Goal: Find specific page/section: Find specific page/section

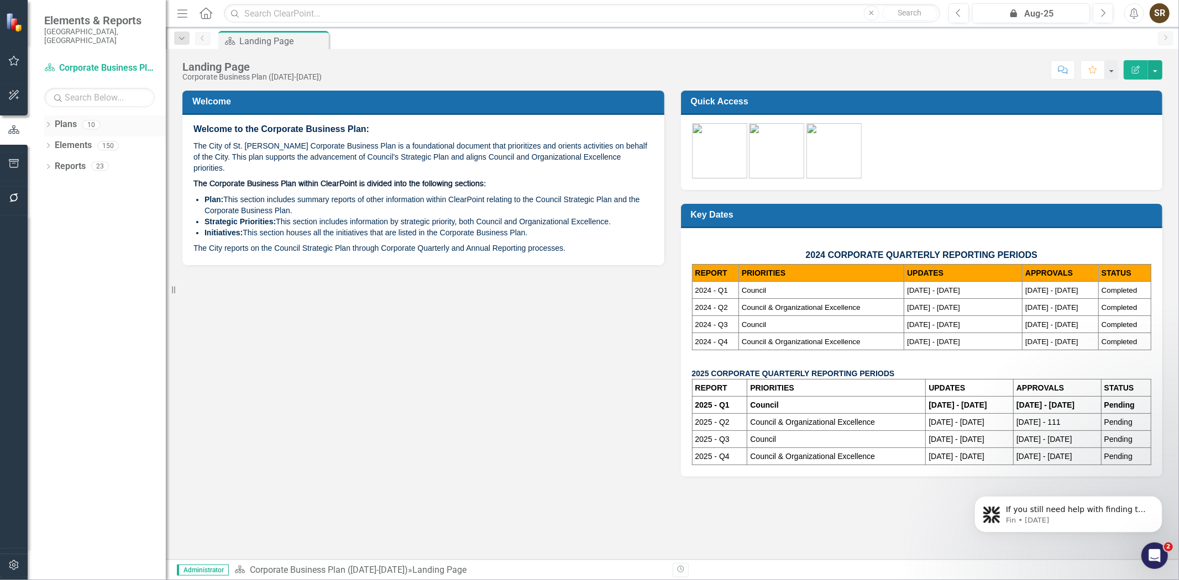
click at [46, 123] on icon "Dropdown" at bounding box center [48, 126] width 8 height 6
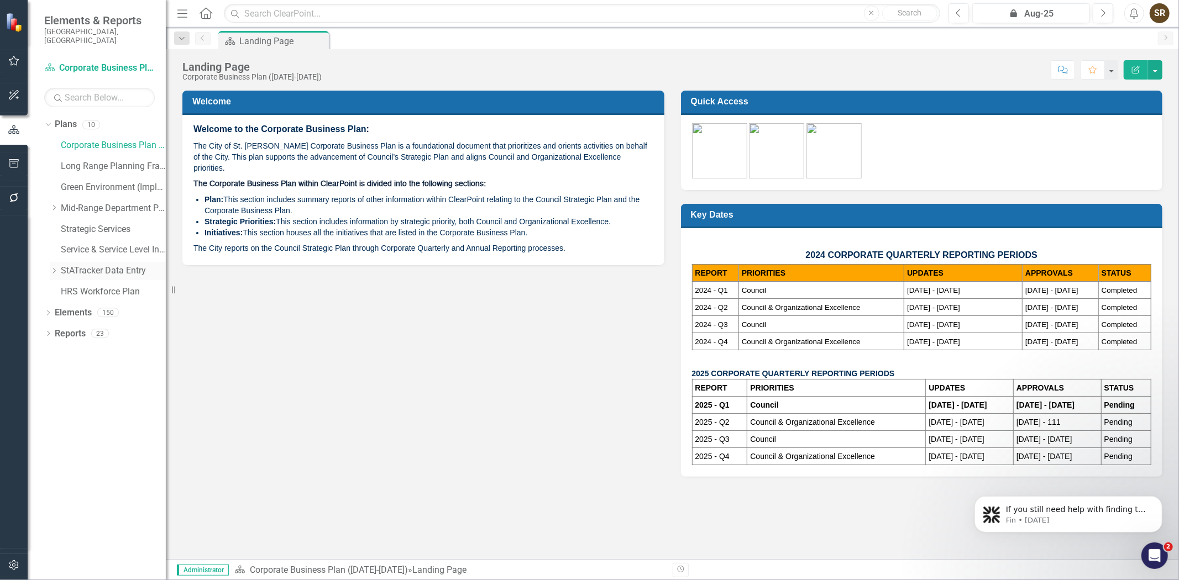
click at [74, 265] on link "StATracker Data Entry" at bounding box center [113, 271] width 105 height 13
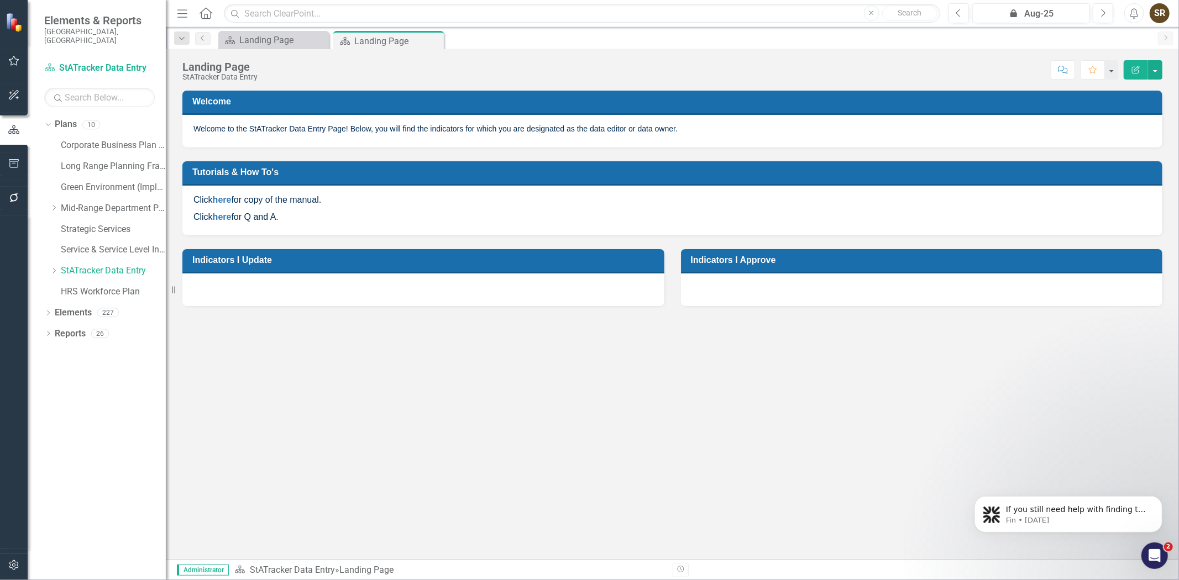
click at [43, 307] on div "Dropdown Plans 10 Corporate Business Plan ([DATE]-[DATE]) Long Range Planning F…" at bounding box center [97, 348] width 138 height 465
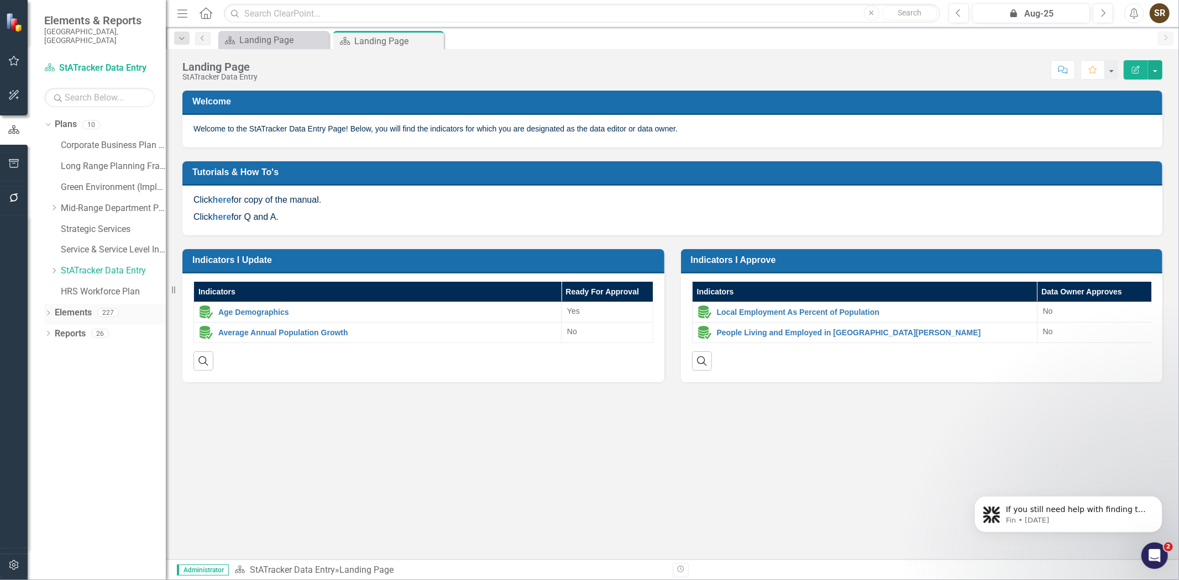
click at [46, 311] on icon "Dropdown" at bounding box center [48, 314] width 8 height 6
click at [77, 349] on link "Indicator Indicators" at bounding box center [87, 355] width 55 height 13
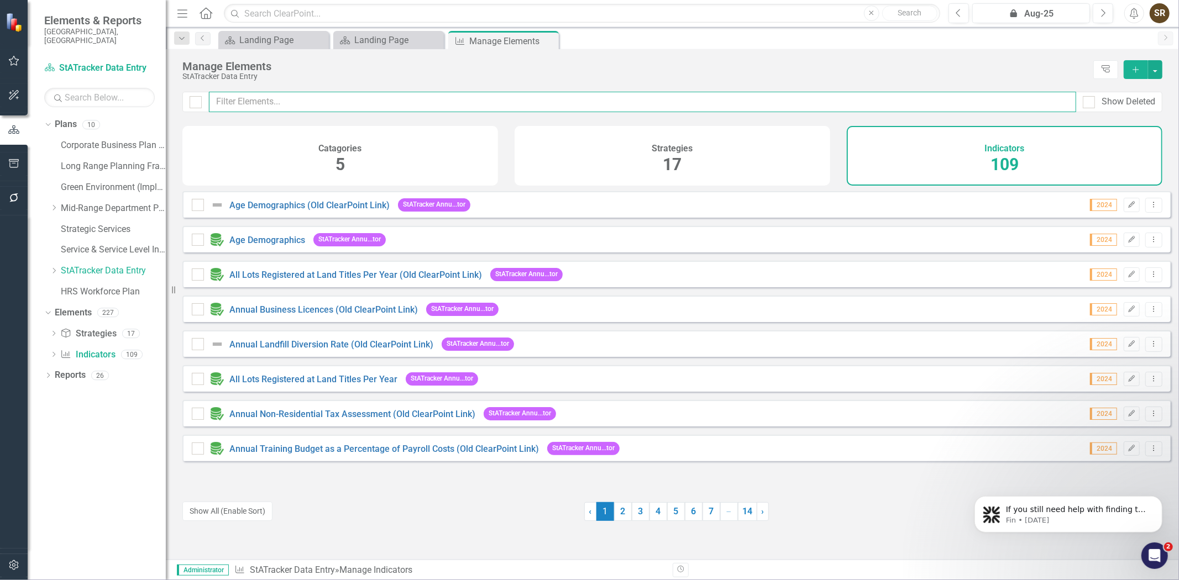
click at [276, 107] on input "text" at bounding box center [642, 102] width 867 height 20
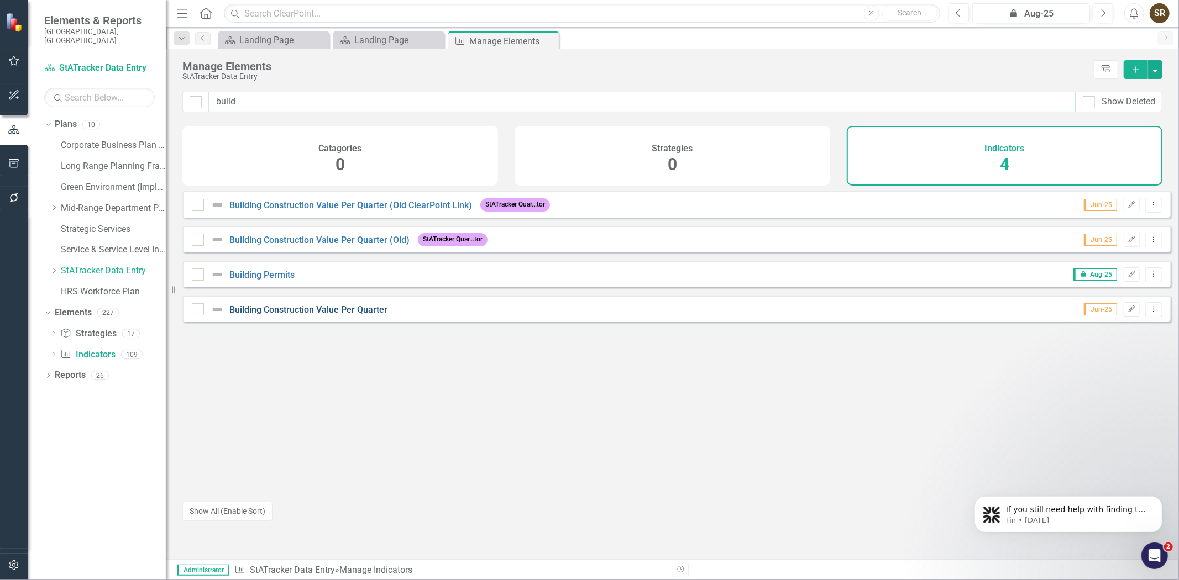
type input "build"
click at [294, 315] on link "Building Construction Value Per Quarter" at bounding box center [308, 310] width 158 height 11
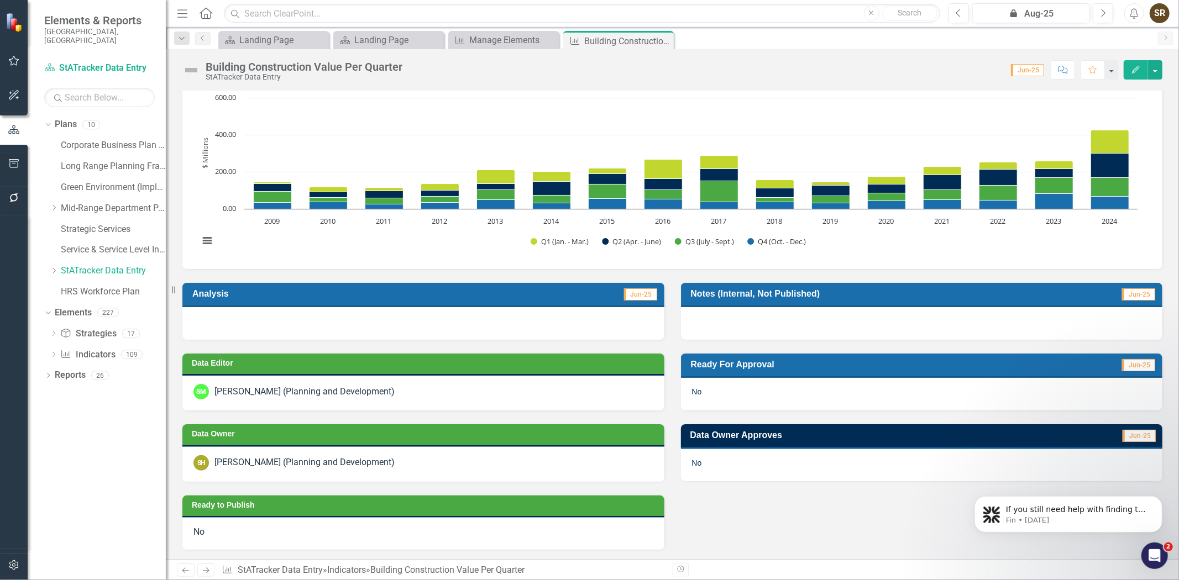
scroll to position [86, 0]
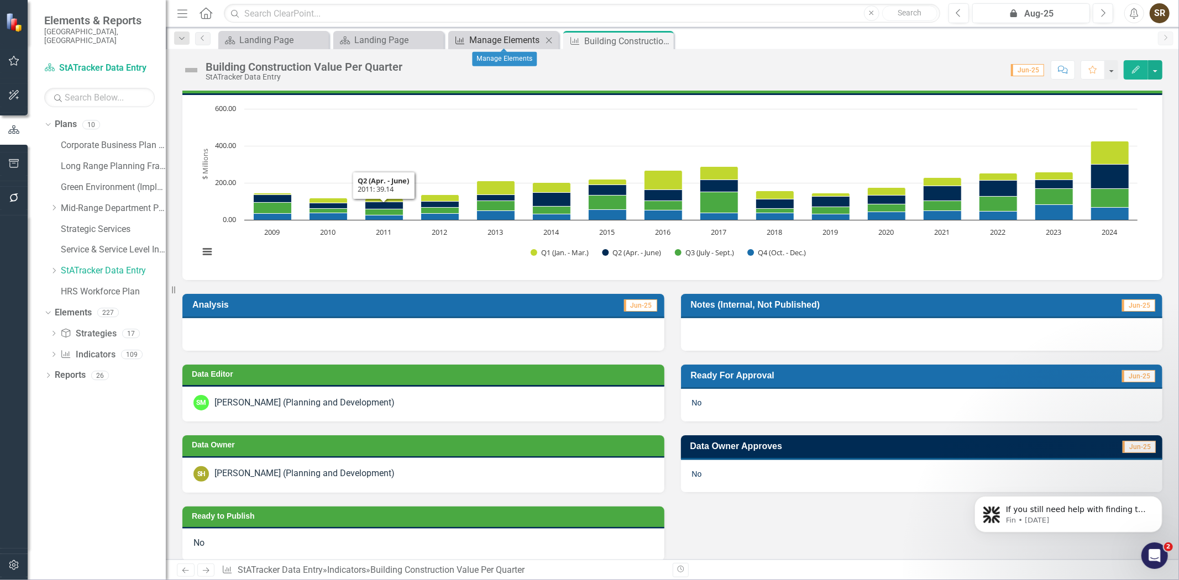
click at [483, 36] on div "Manage Elements" at bounding box center [505, 40] width 73 height 14
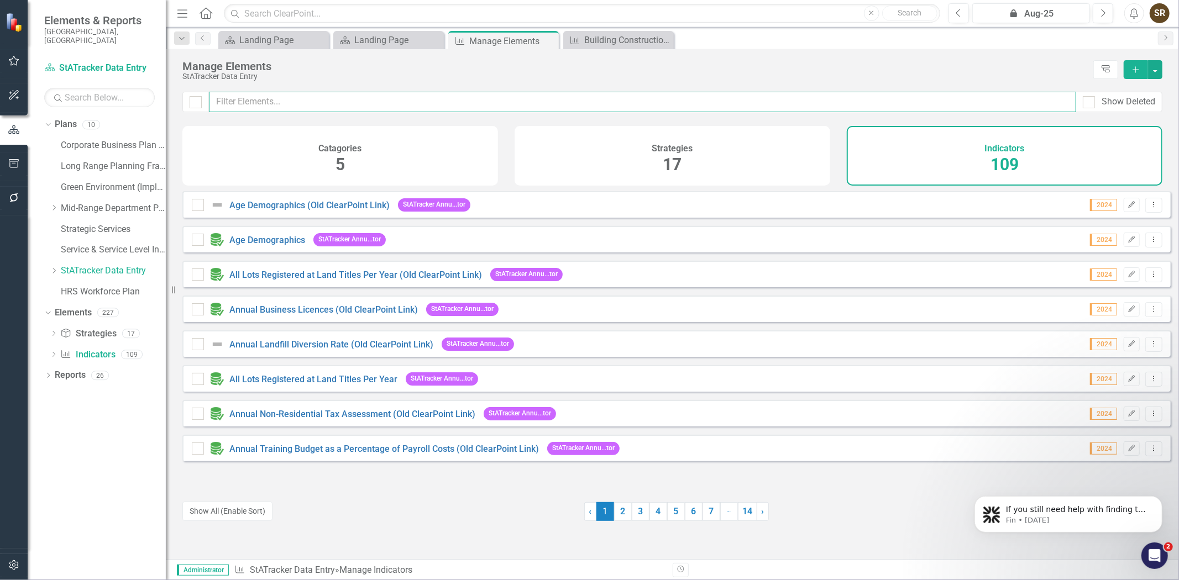
click at [302, 104] on input "text" at bounding box center [642, 102] width 867 height 20
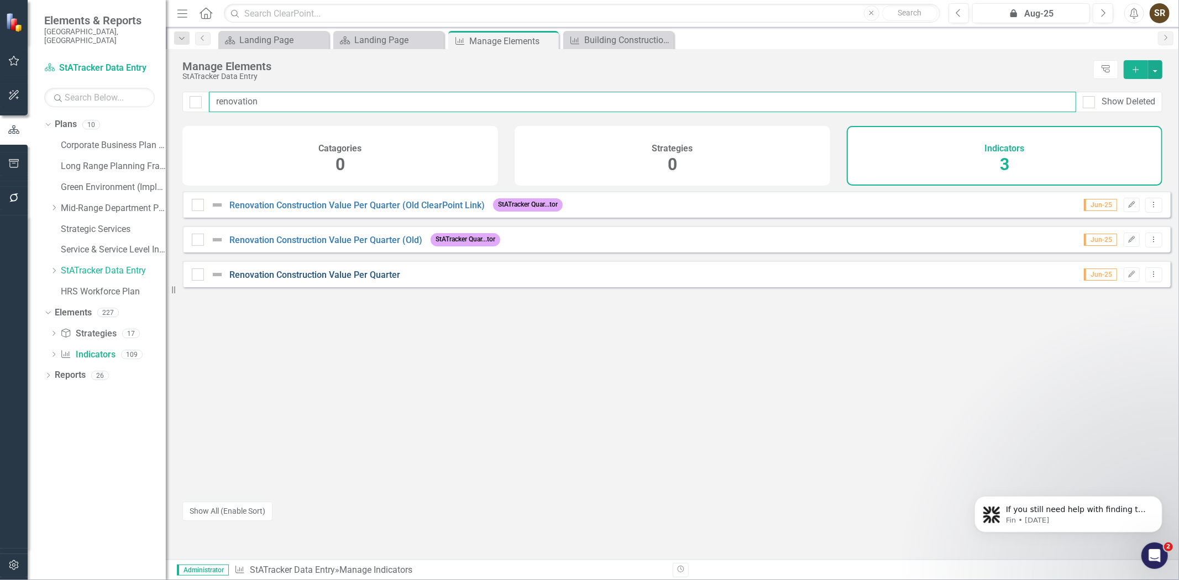
type input "renovation"
click at [359, 280] on link "Renovation Construction Value Per Quarter" at bounding box center [314, 275] width 171 height 11
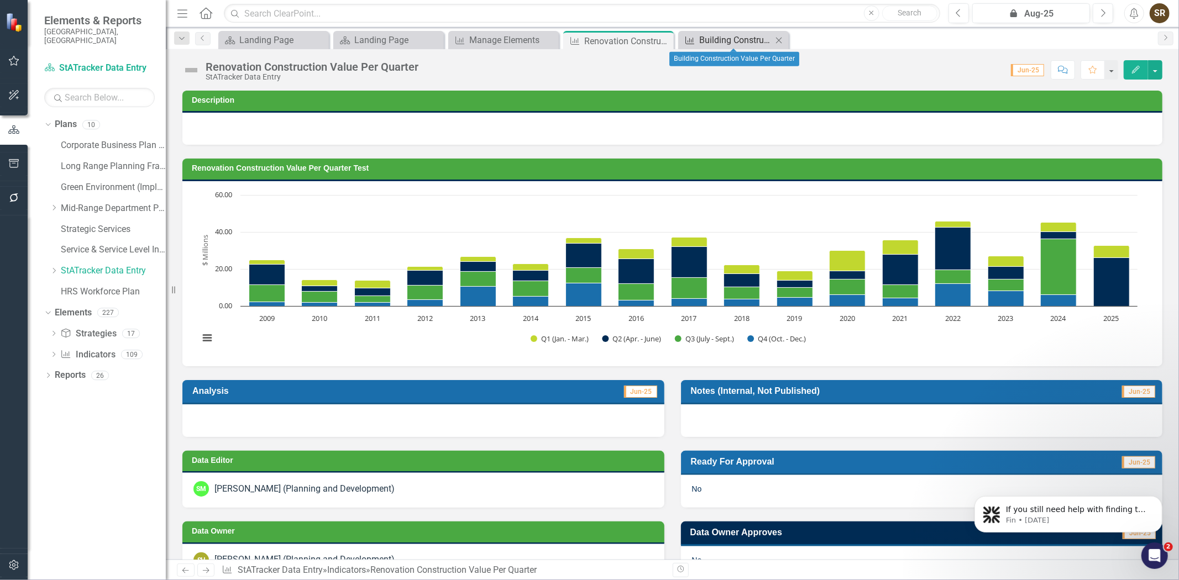
click at [740, 35] on div "Building Construction Value Per Quarter" at bounding box center [735, 40] width 73 height 14
